Goal: Task Accomplishment & Management: Manage account settings

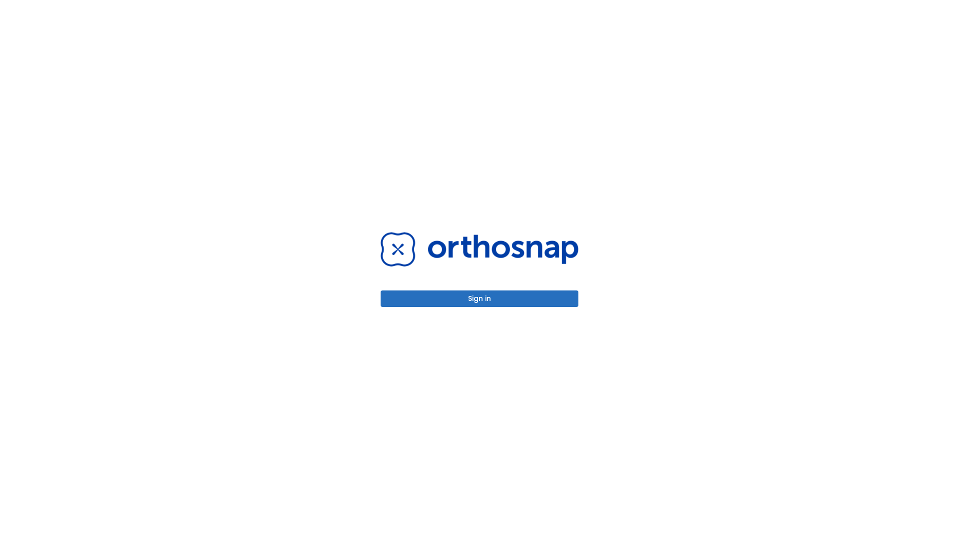
click at [479, 299] on button "Sign in" at bounding box center [480, 299] width 198 height 16
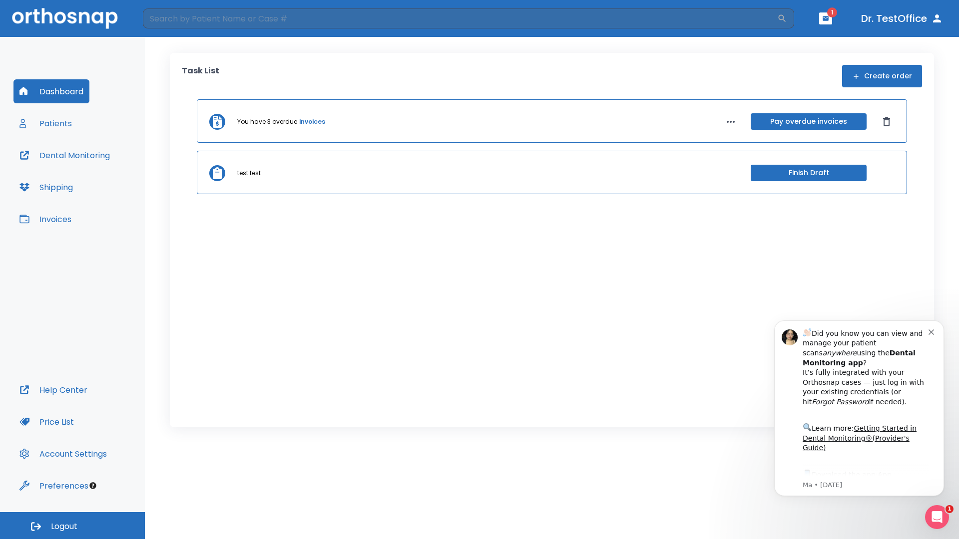
click at [72, 526] on span "Logout" at bounding box center [64, 526] width 26 height 11
